Goal: Information Seeking & Learning: Learn about a topic

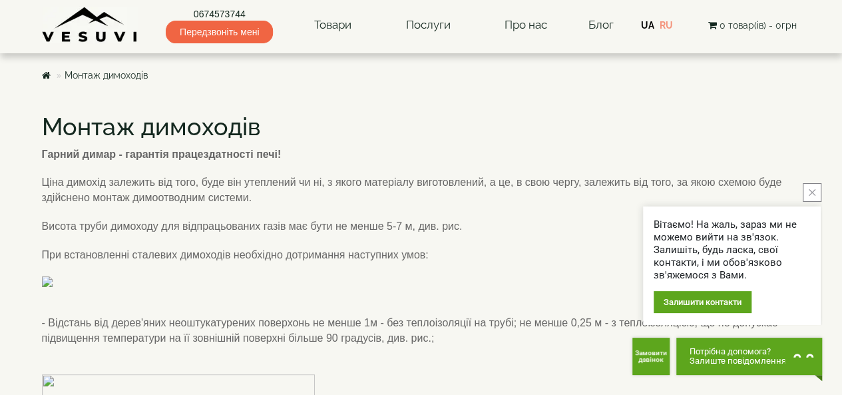
click at [107, 75] on link "Монтаж димоходів" at bounding box center [106, 75] width 83 height 11
click at [601, 22] on link "Блог" at bounding box center [600, 24] width 25 height 13
